Goal: Ask a question

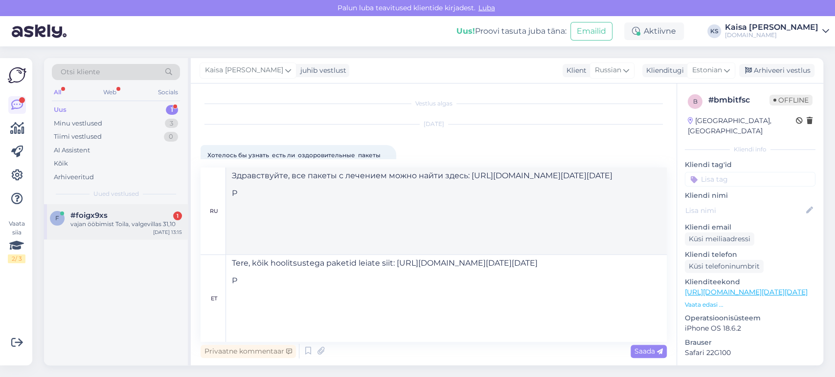
scroll to position [128, 0]
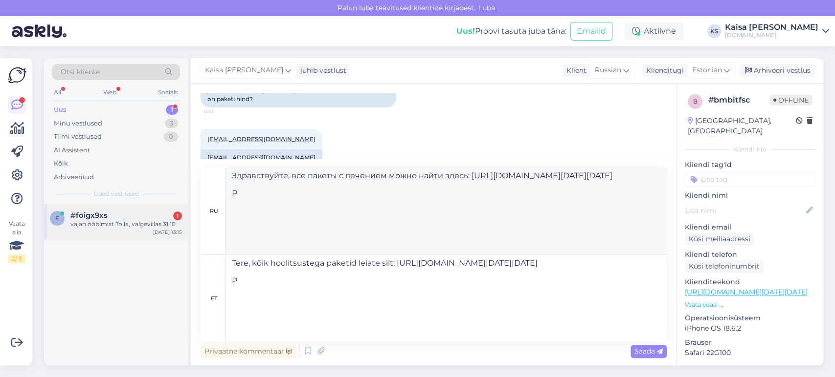
click at [101, 224] on div "vajan ööbimist Toila, valgevillas 31,10" at bounding box center [125, 224] width 111 height 9
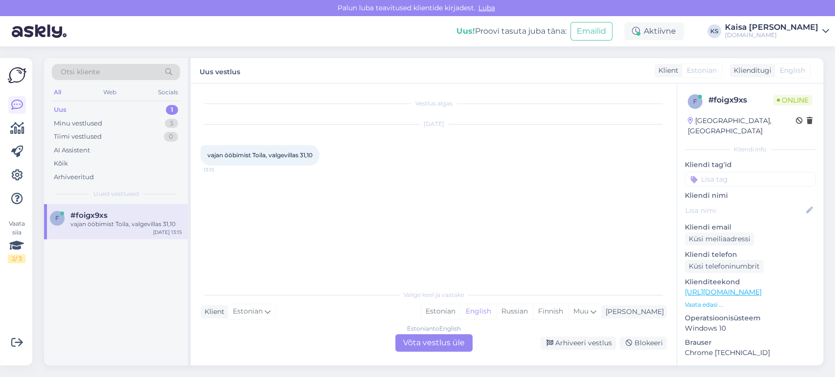
scroll to position [0, 0]
click at [710, 301] on p "Vaata edasi ..." at bounding box center [749, 305] width 131 height 9
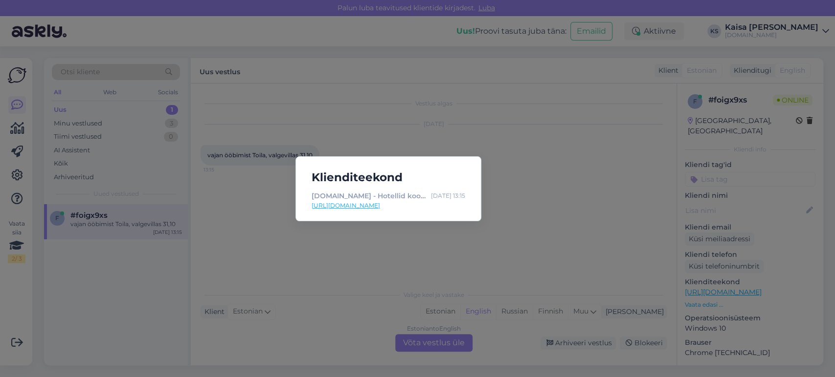
click at [386, 205] on link "[URL][DOMAIN_NAME]" at bounding box center [388, 205] width 154 height 9
click at [363, 237] on div "Klienditeekond [DOMAIN_NAME] - Hotellid koos võluvate lisavõimalustega [DATE] 1…" at bounding box center [417, 188] width 835 height 377
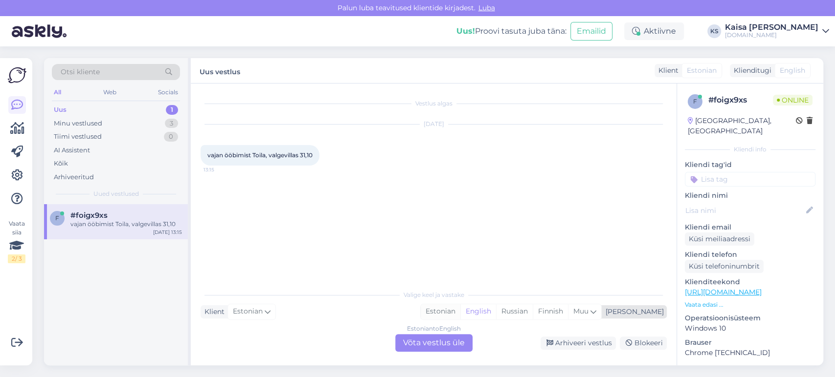
click at [460, 313] on div "Estonian" at bounding box center [440, 312] width 40 height 15
click at [454, 339] on div "Estonian to Estonian Võta vestlus üle" at bounding box center [433, 343] width 77 height 18
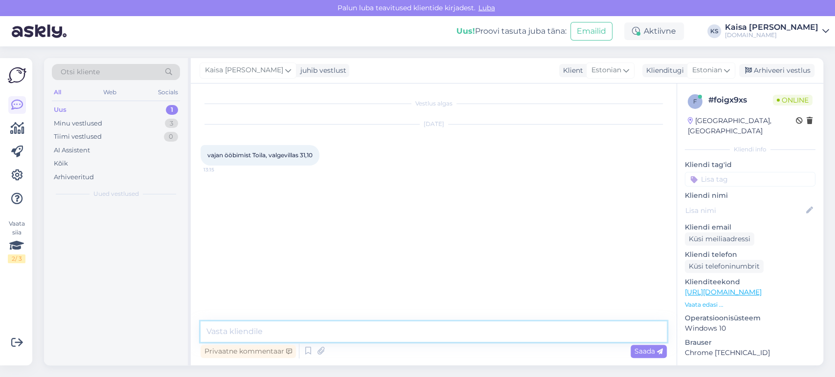
click at [452, 335] on textarea at bounding box center [433, 332] width 466 height 21
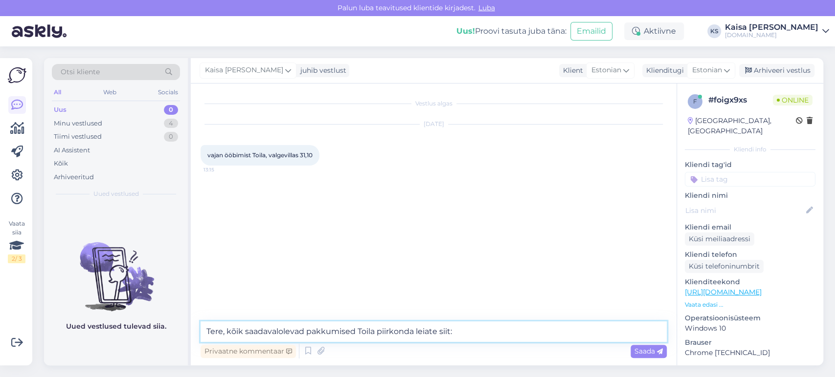
paste textarea "[URL][DOMAIN_NAME][DATE][DATE][GEOGRAPHIC_DATA]"
type textarea "Tere, kõik saadavalolevad pakkumised Toila piirkonda leiate siit: [URL][DOMAIN_…"
